Goal: Information Seeking & Learning: Compare options

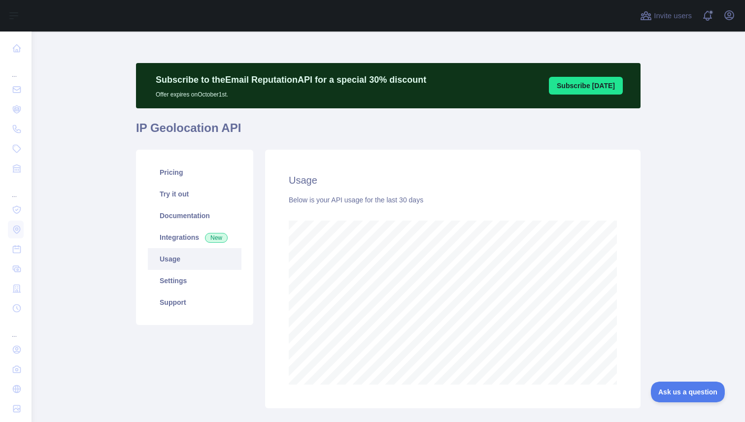
scroll to position [391, 706]
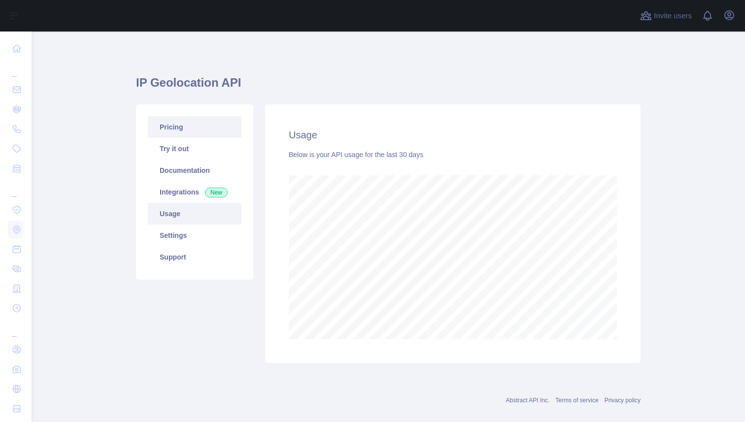
scroll to position [391, 706]
click at [185, 132] on link "Pricing" at bounding box center [195, 127] width 94 height 22
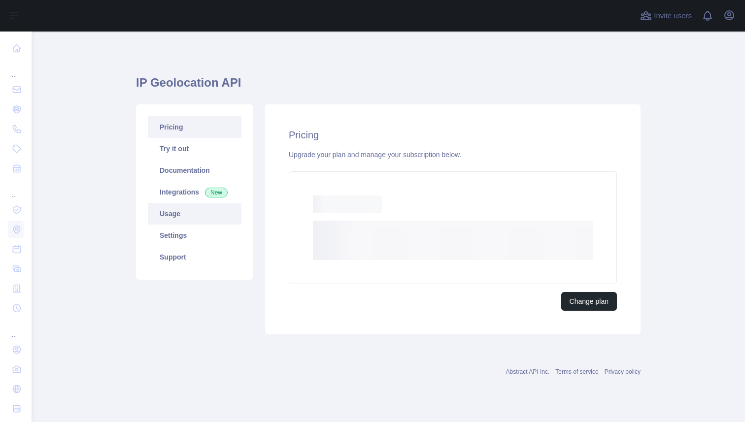
click at [186, 213] on link "Usage" at bounding box center [195, 214] width 94 height 22
